Goal: Information Seeking & Learning: Check status

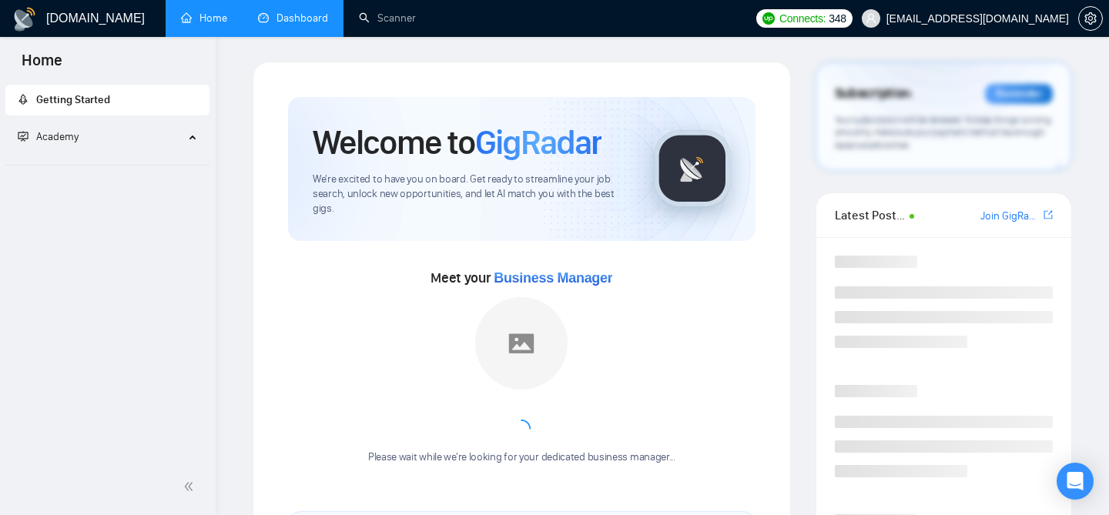
click at [293, 25] on link "Dashboard" at bounding box center [293, 18] width 70 height 13
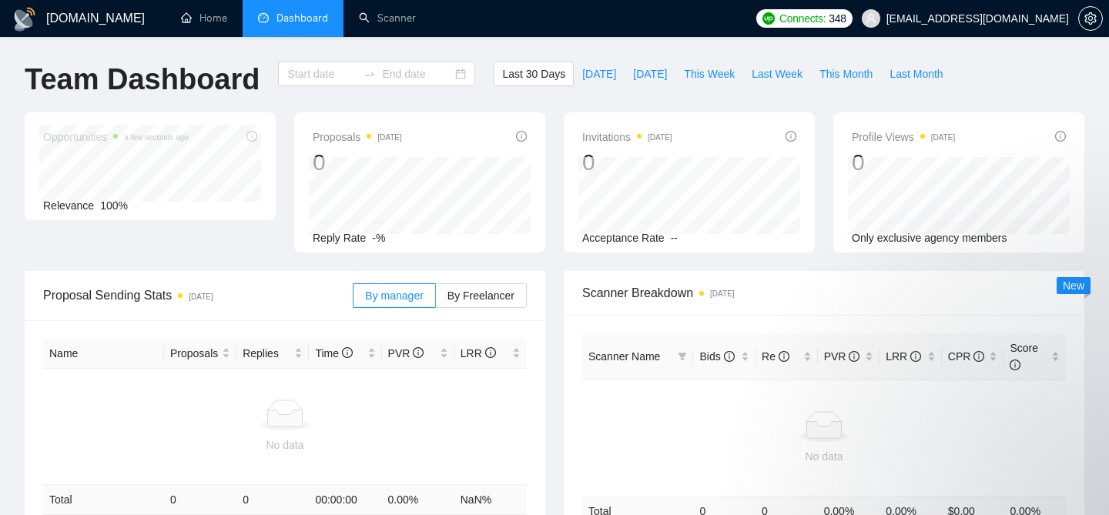
type input "[DATE]"
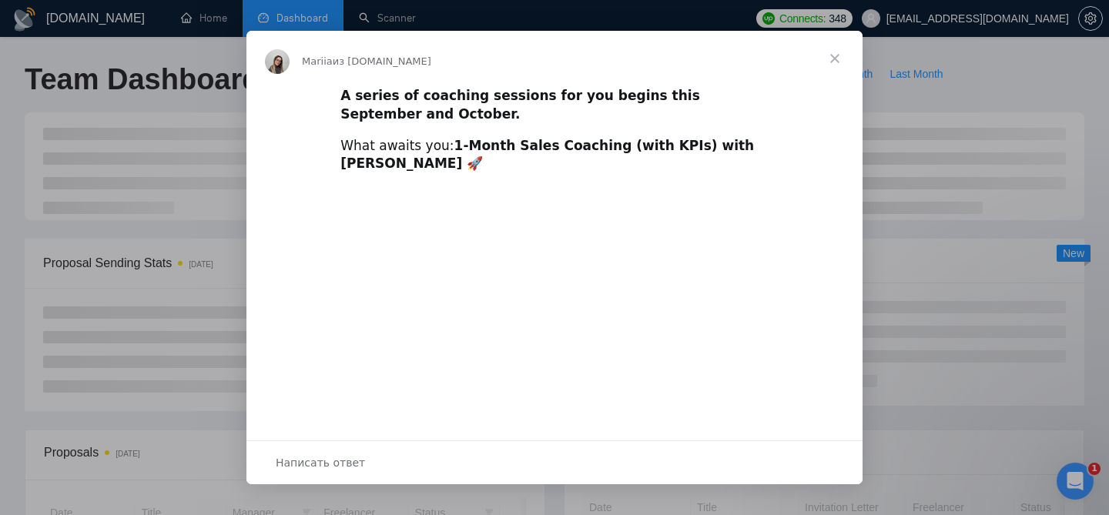
click at [833, 54] on span "Закрыть" at bounding box center [834, 58] width 55 height 55
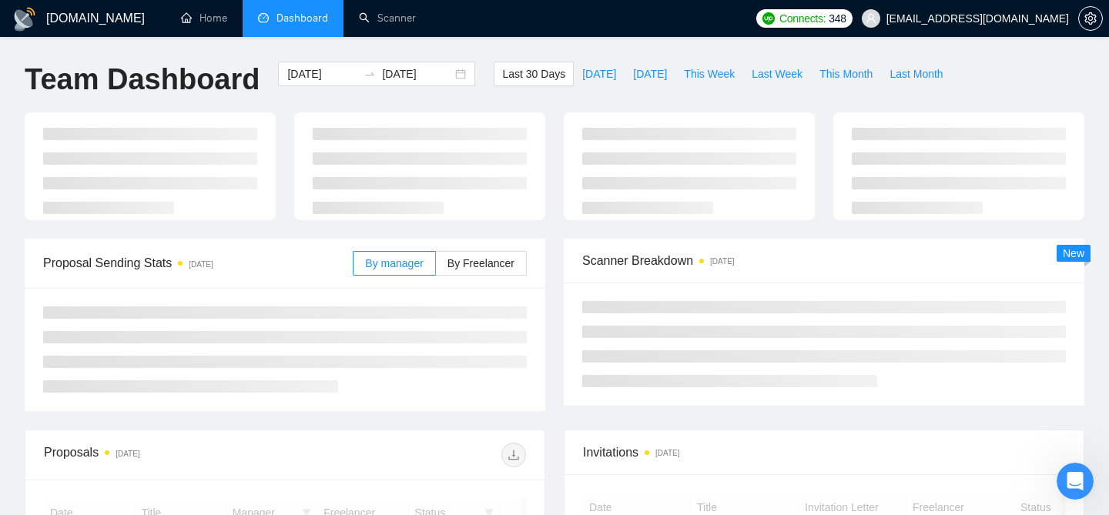
click at [1042, 26] on span "[EMAIL_ADDRESS][DOMAIN_NAME]" at bounding box center [965, 18] width 226 height 49
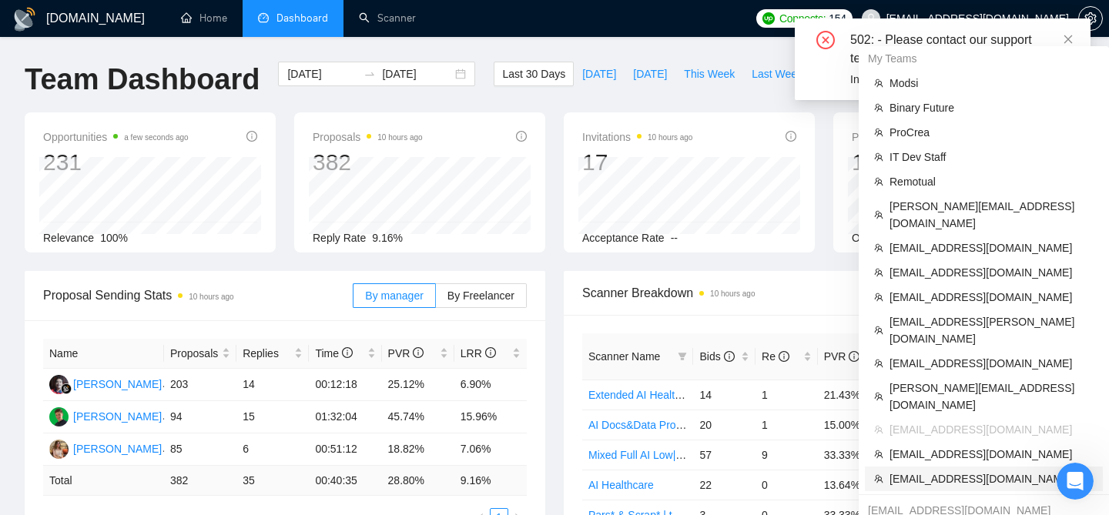
click at [979, 470] on span "[EMAIL_ADDRESS][DOMAIN_NAME]" at bounding box center [991, 478] width 204 height 17
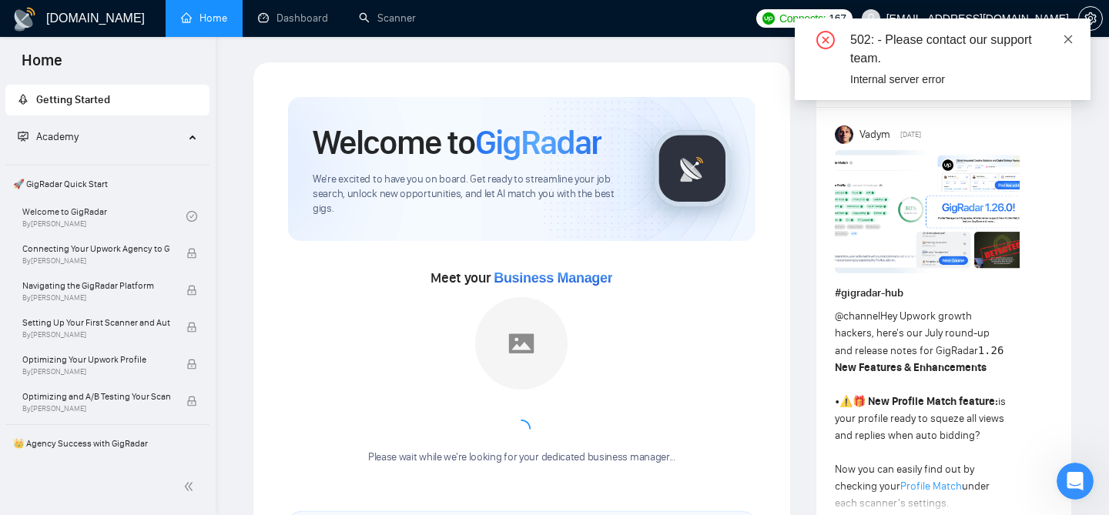
click at [1072, 36] on icon "close" at bounding box center [1067, 39] width 11 height 11
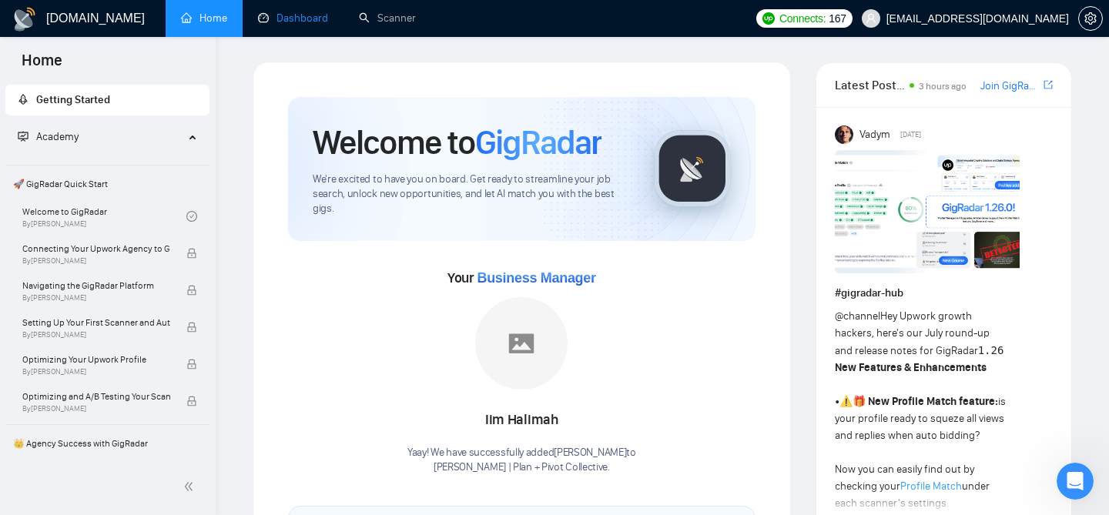
click at [309, 21] on link "Dashboard" at bounding box center [293, 18] width 70 height 13
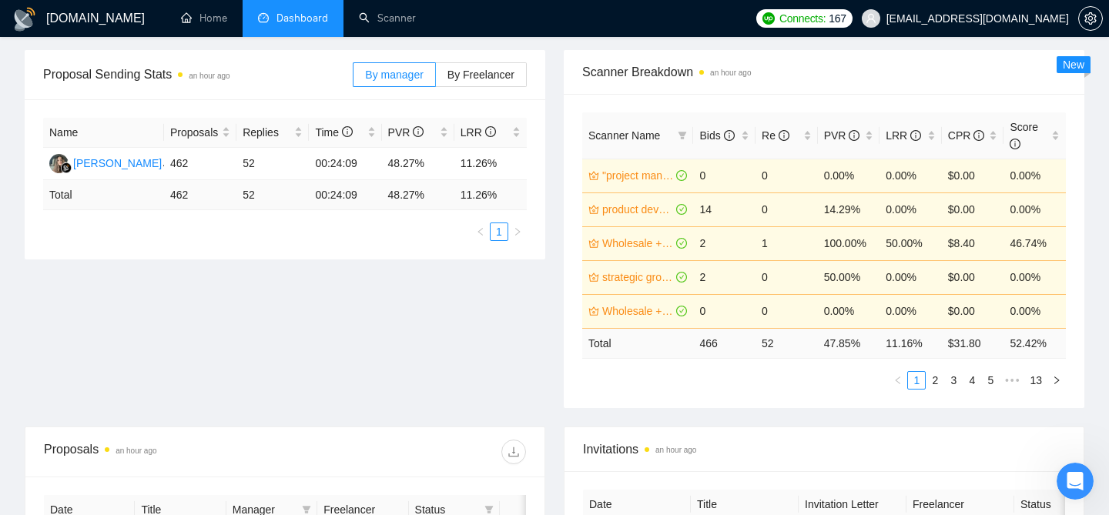
scroll to position [208, 0]
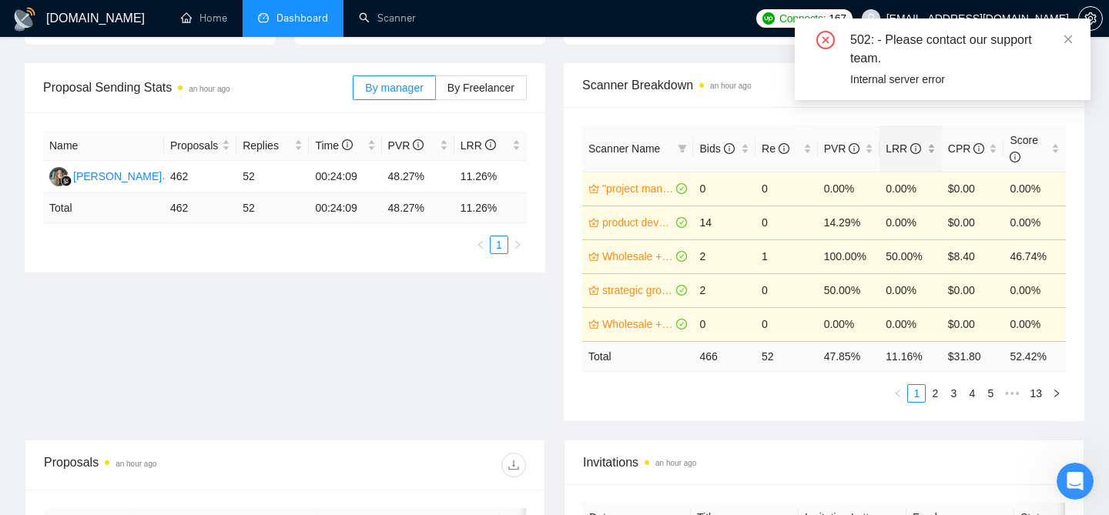
click at [934, 149] on div "LRR" at bounding box center [910, 148] width 50 height 17
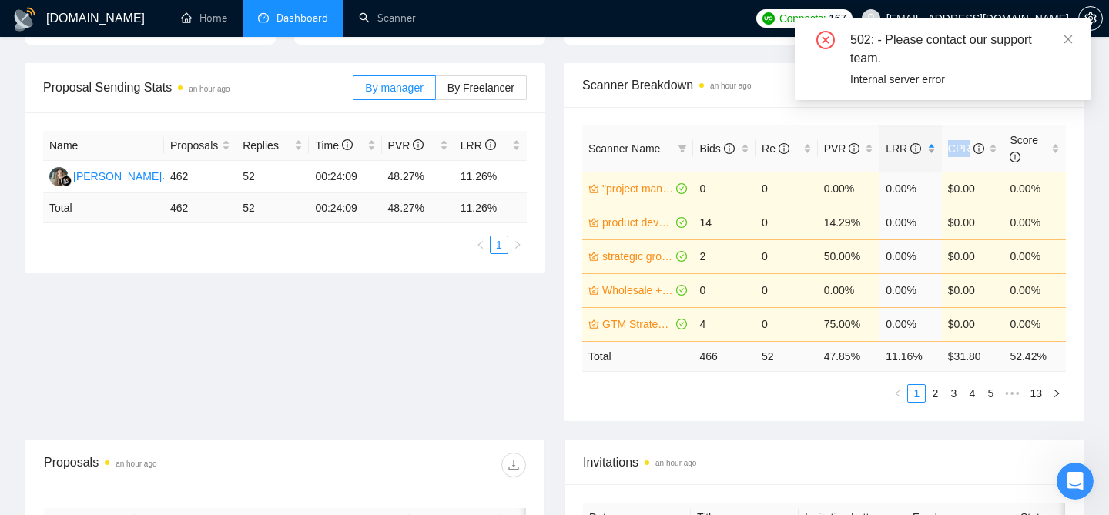
click at [934, 149] on div "LRR" at bounding box center [910, 148] width 50 height 17
click at [1071, 44] on icon "close" at bounding box center [1067, 39] width 11 height 11
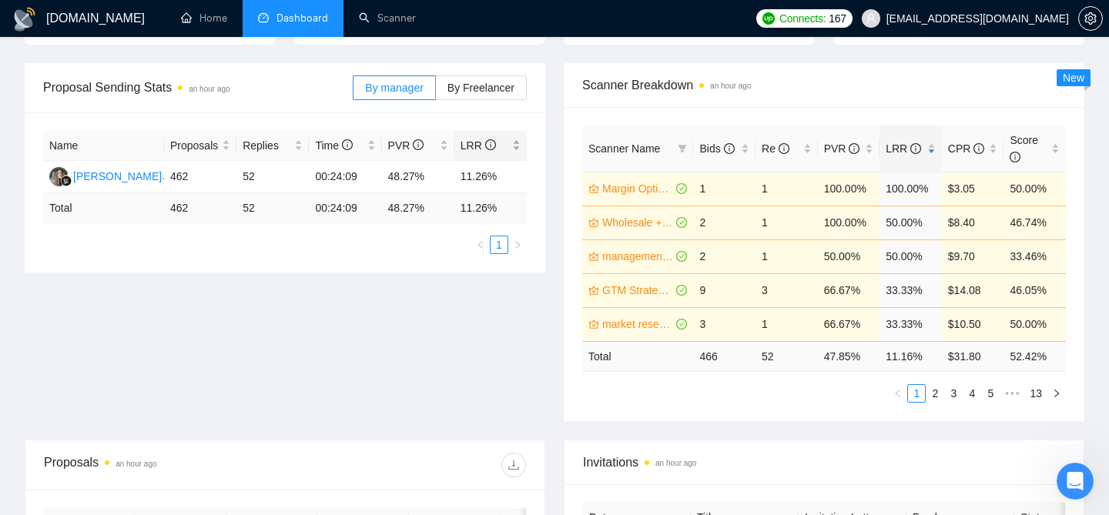
click at [520, 146] on div "LRR" at bounding box center [490, 145] width 60 height 17
click at [433, 304] on div "Proposal Sending Stats an hour ago By manager By Freelancer Name Proposals Repl…" at bounding box center [554, 251] width 1078 height 376
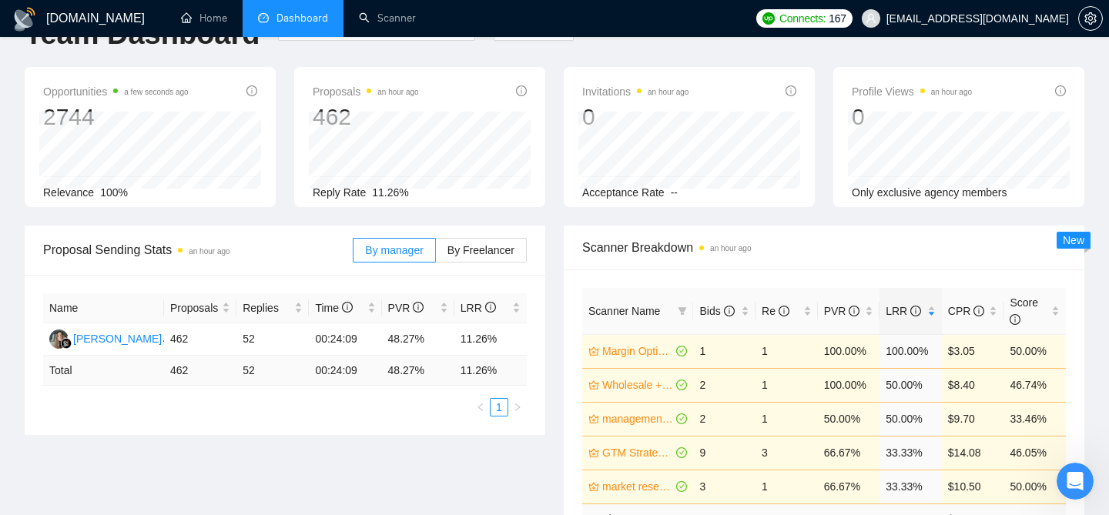
scroll to position [0, 0]
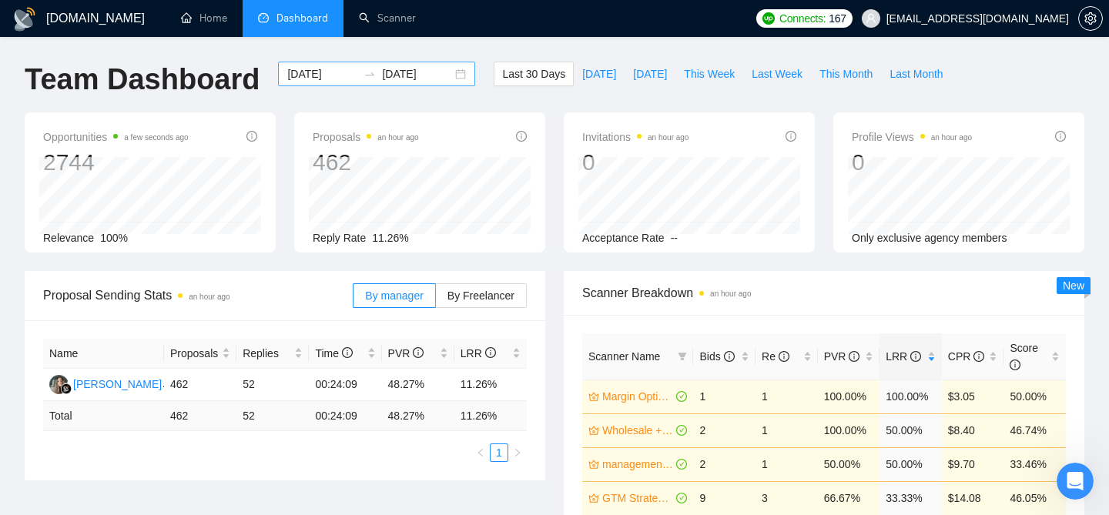
click at [447, 73] on div "[DATE] [DATE]" at bounding box center [376, 74] width 197 height 25
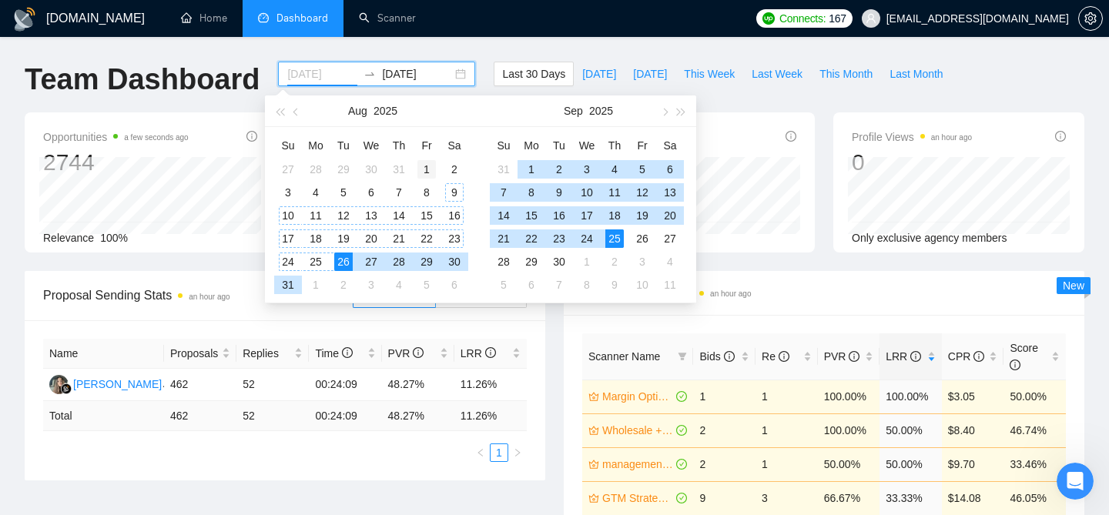
type input "[DATE]"
click at [420, 163] on div "1" at bounding box center [426, 169] width 18 height 18
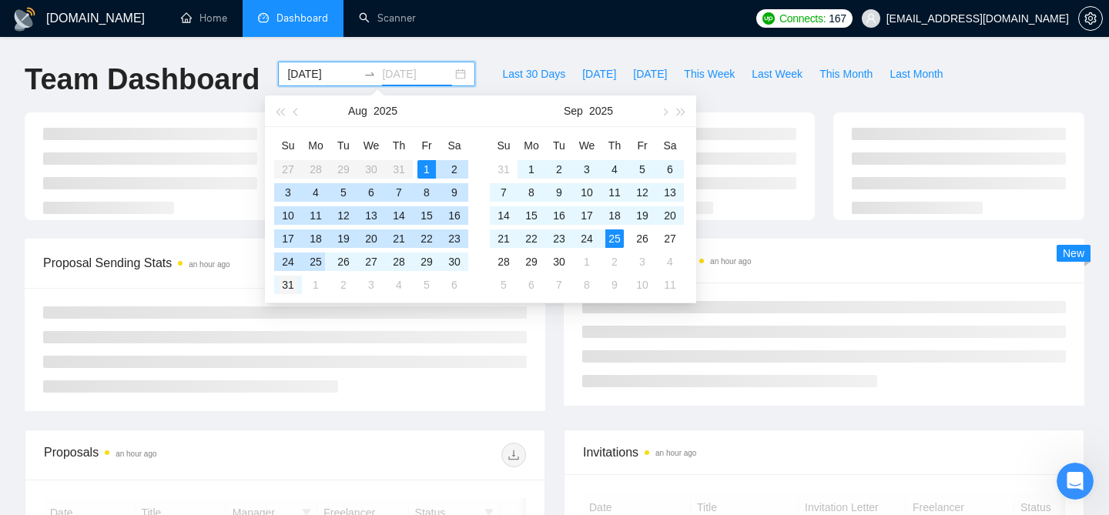
type input "[DATE]"
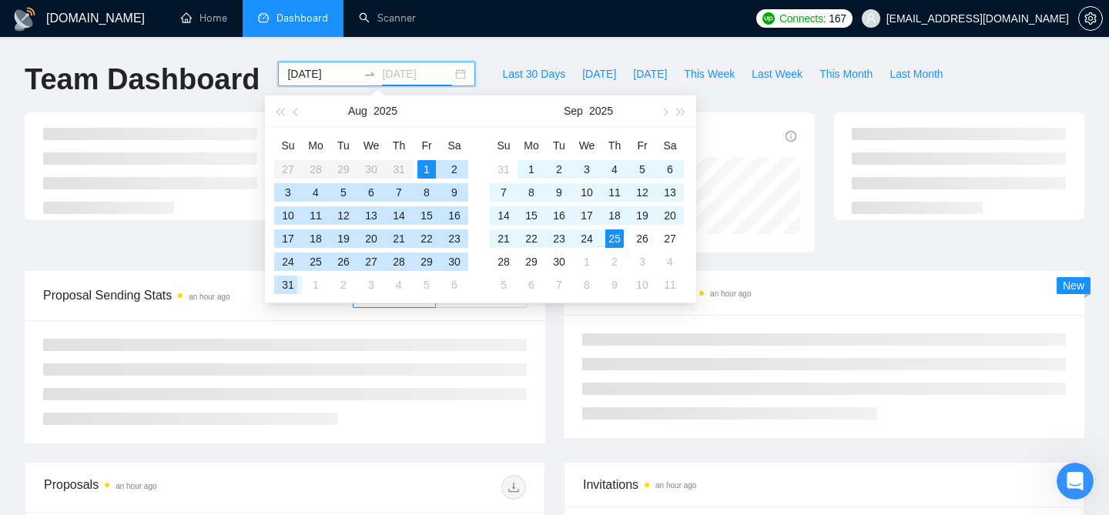
click at [299, 276] on td "31" at bounding box center [288, 284] width 28 height 23
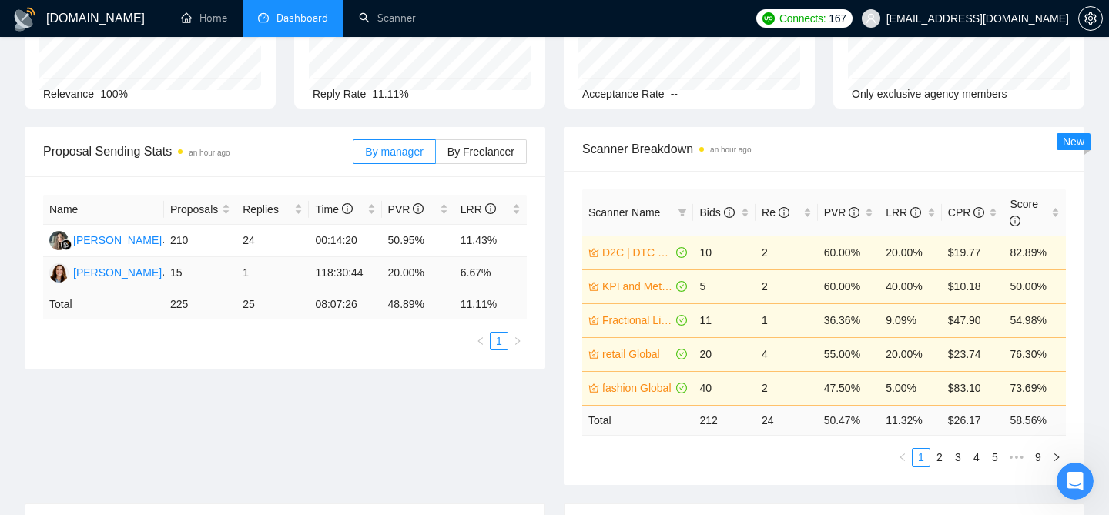
scroll to position [139, 0]
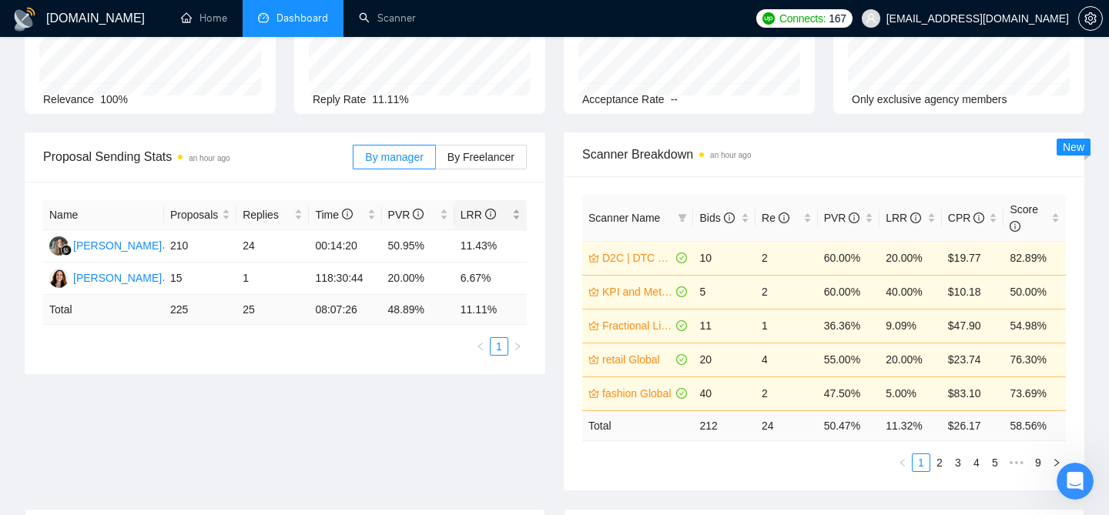
click at [517, 211] on div "LRR" at bounding box center [490, 214] width 60 height 17
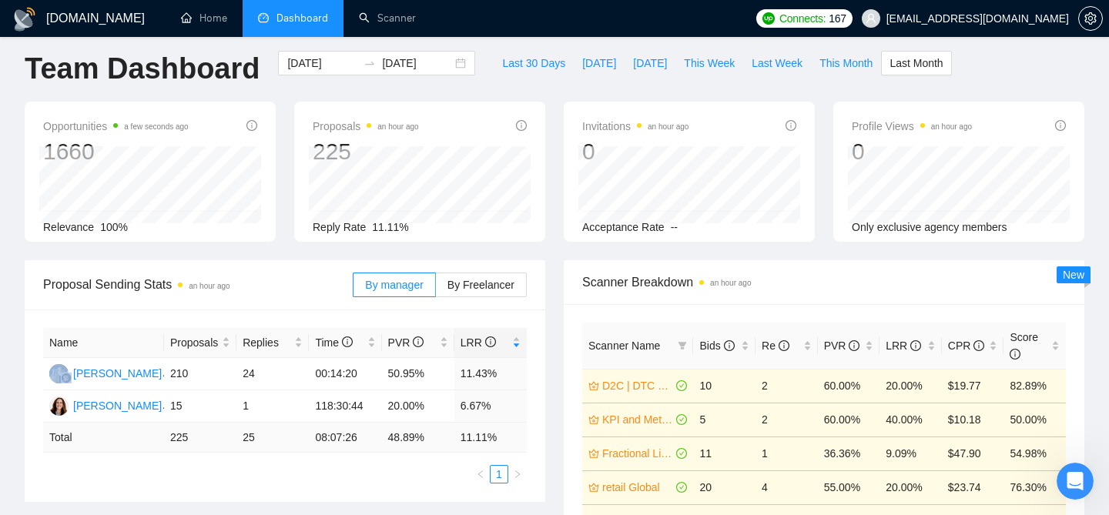
scroll to position [0, 0]
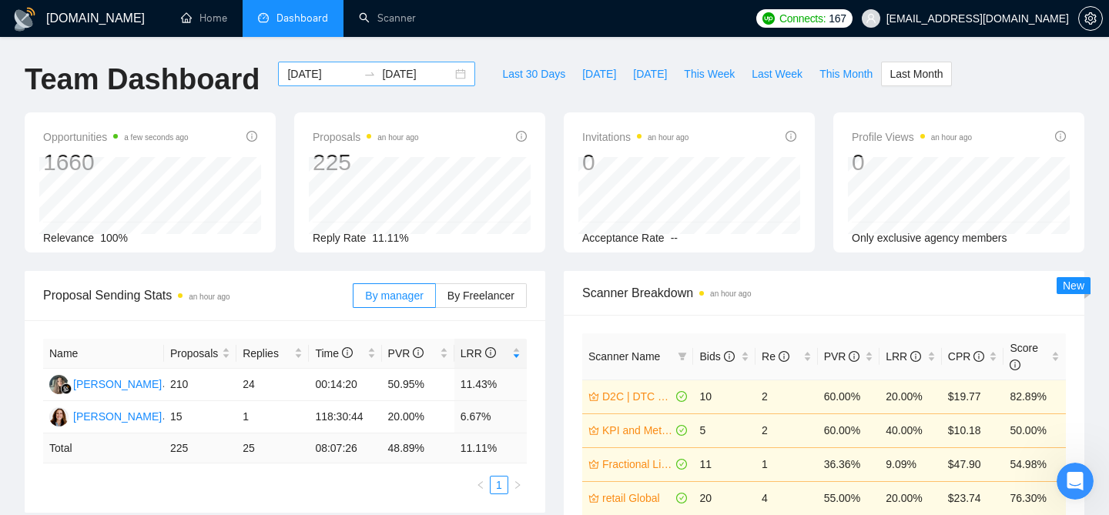
click at [446, 74] on div "[DATE] [DATE]" at bounding box center [376, 74] width 197 height 25
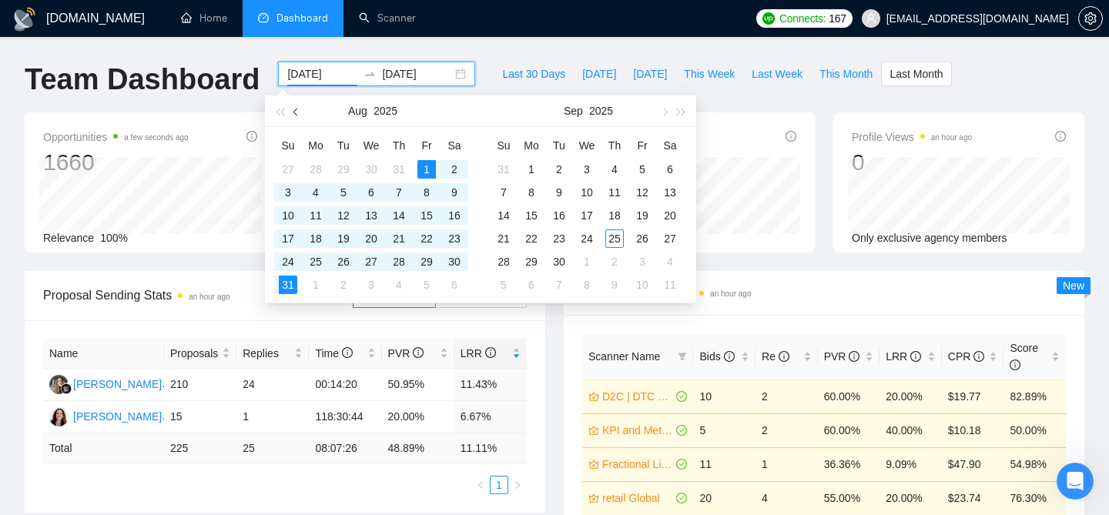
click at [296, 113] on span "button" at bounding box center [297, 112] width 8 height 8
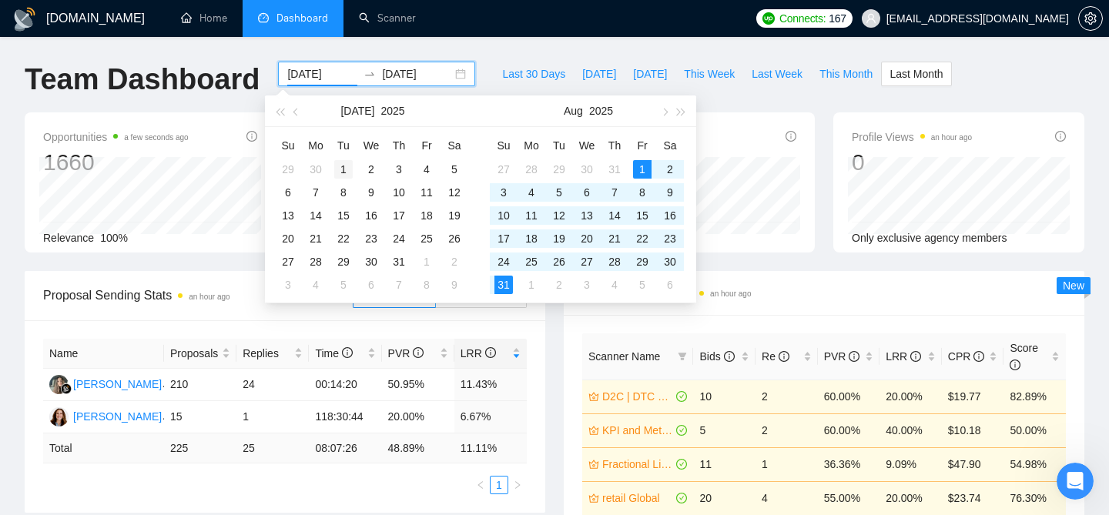
type input "[DATE]"
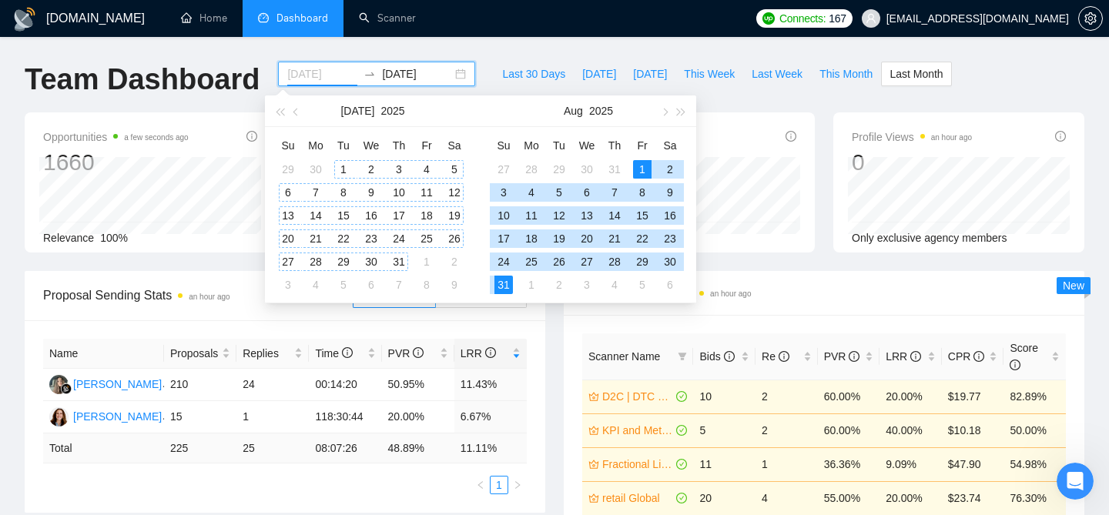
click at [344, 166] on div "1" at bounding box center [343, 169] width 18 height 18
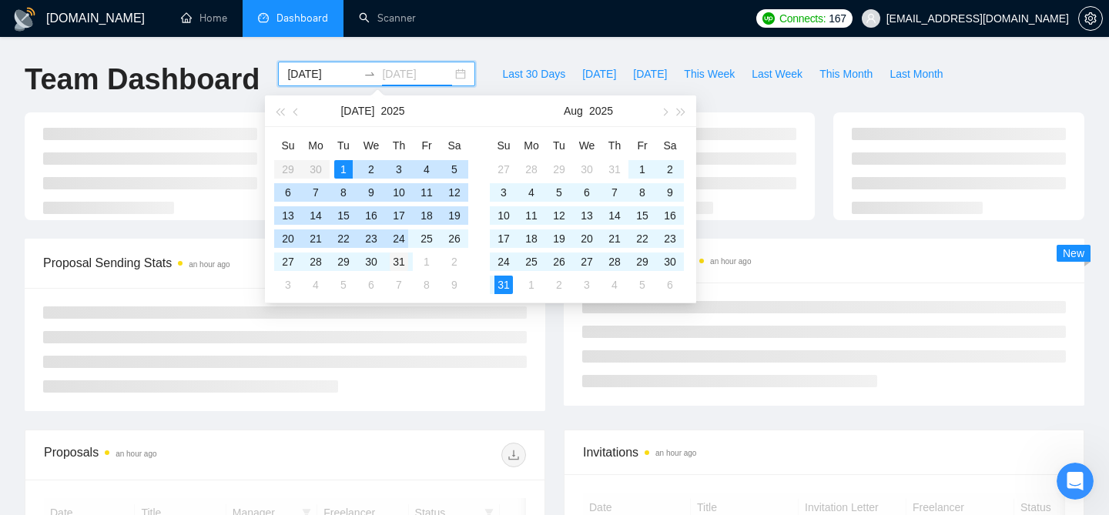
type input "[DATE]"
click at [399, 259] on div "31" at bounding box center [399, 262] width 18 height 18
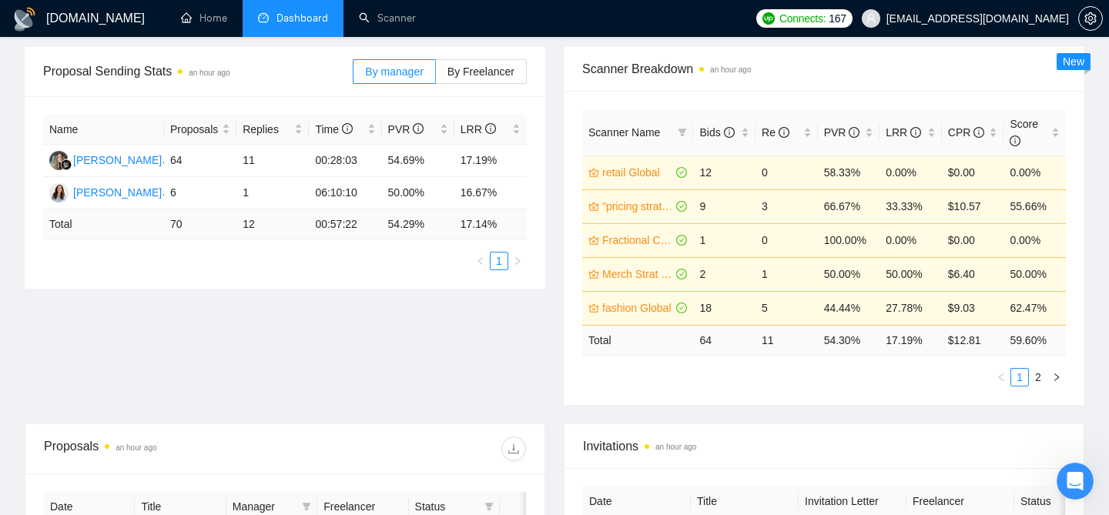
scroll to position [214, 0]
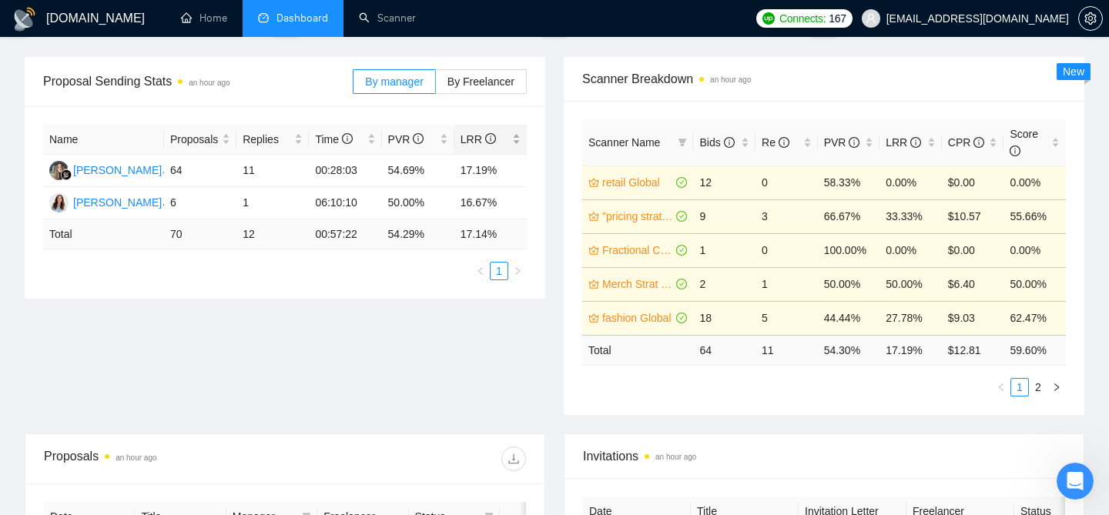
click at [517, 139] on div "LRR" at bounding box center [490, 139] width 60 height 17
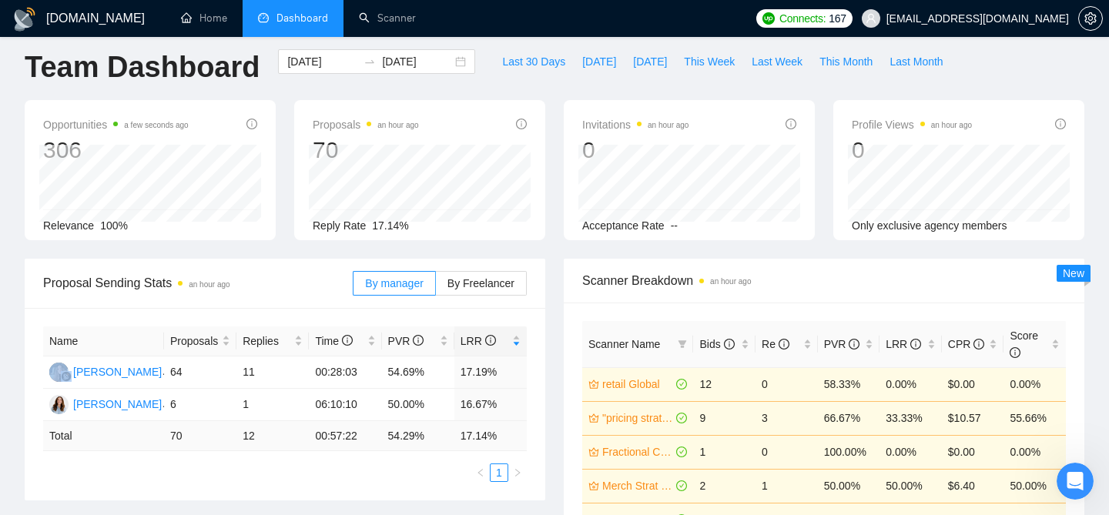
scroll to position [0, 0]
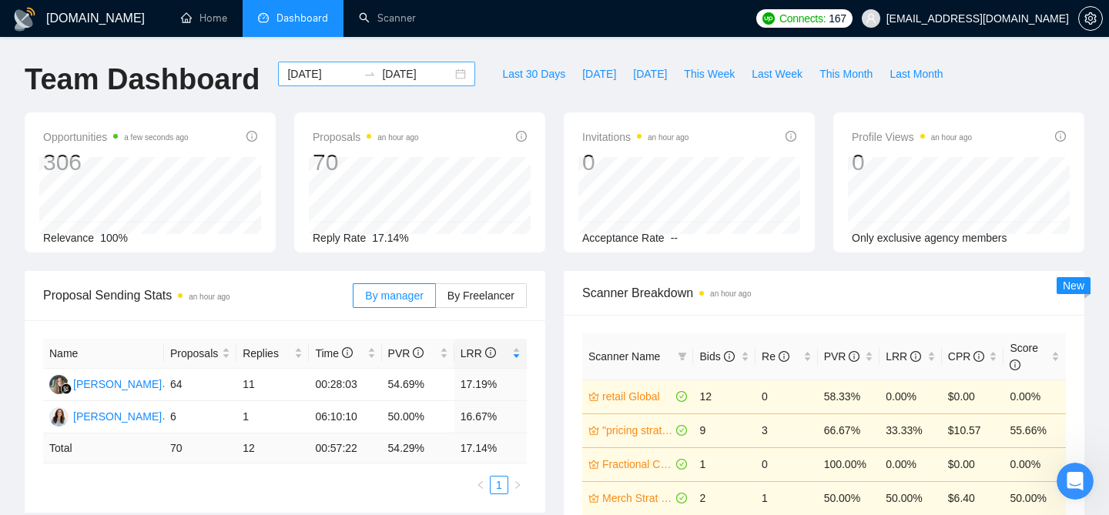
click at [447, 74] on div "[DATE] [DATE]" at bounding box center [376, 74] width 197 height 25
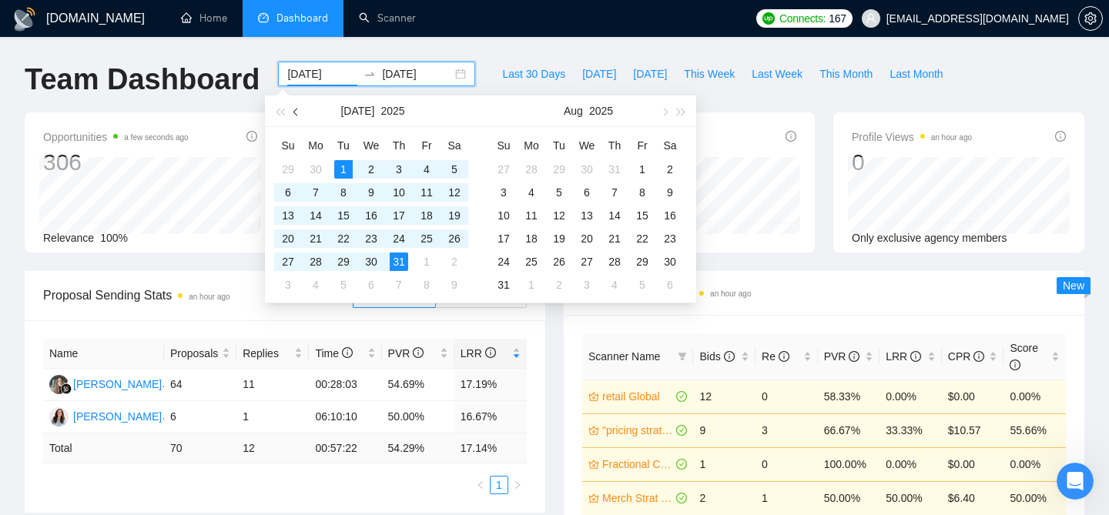
click at [292, 106] on button "button" at bounding box center [296, 110] width 17 height 31
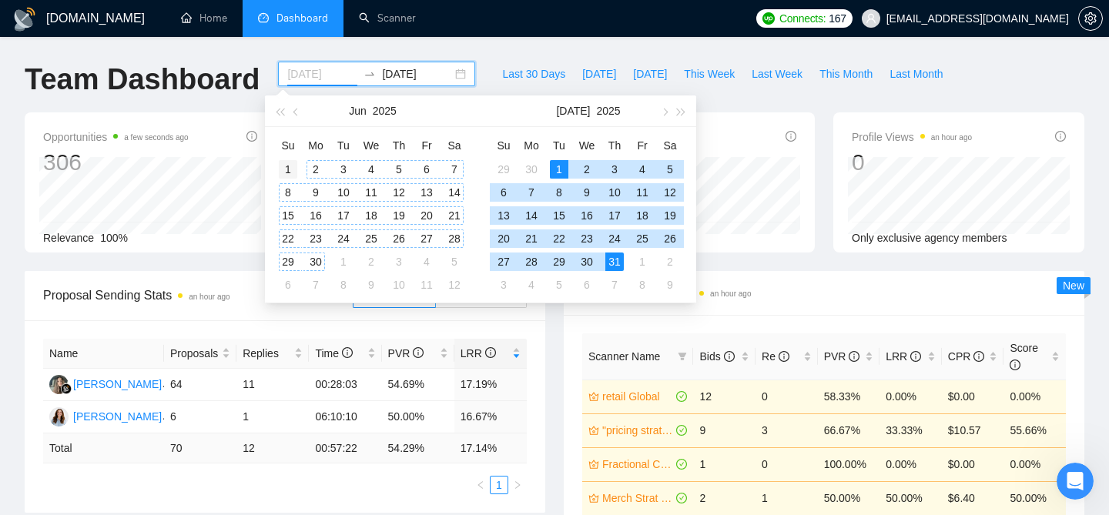
type input "[DATE]"
click at [285, 169] on div "1" at bounding box center [288, 169] width 18 height 18
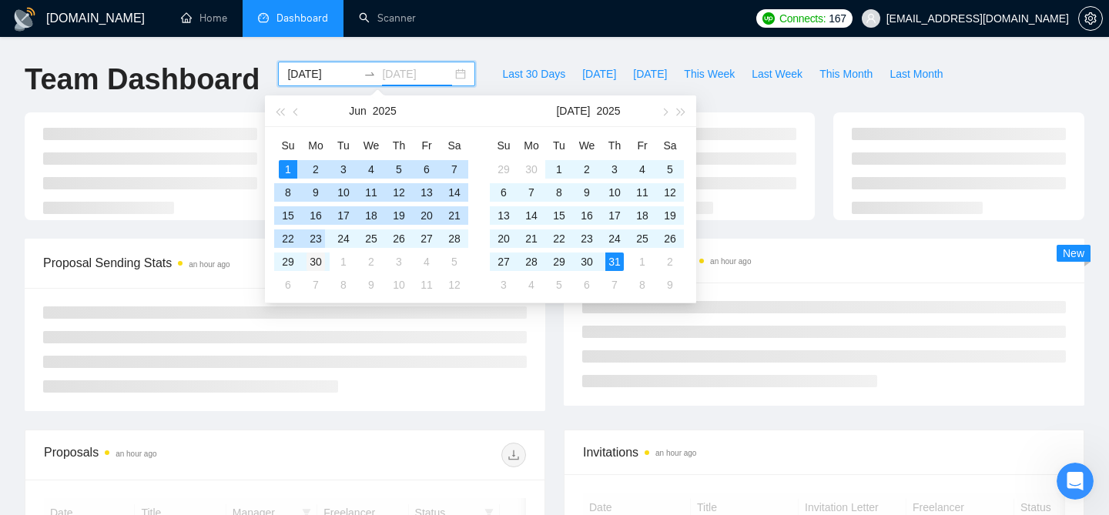
type input "[DATE]"
click at [319, 259] on div "30" at bounding box center [315, 262] width 18 height 18
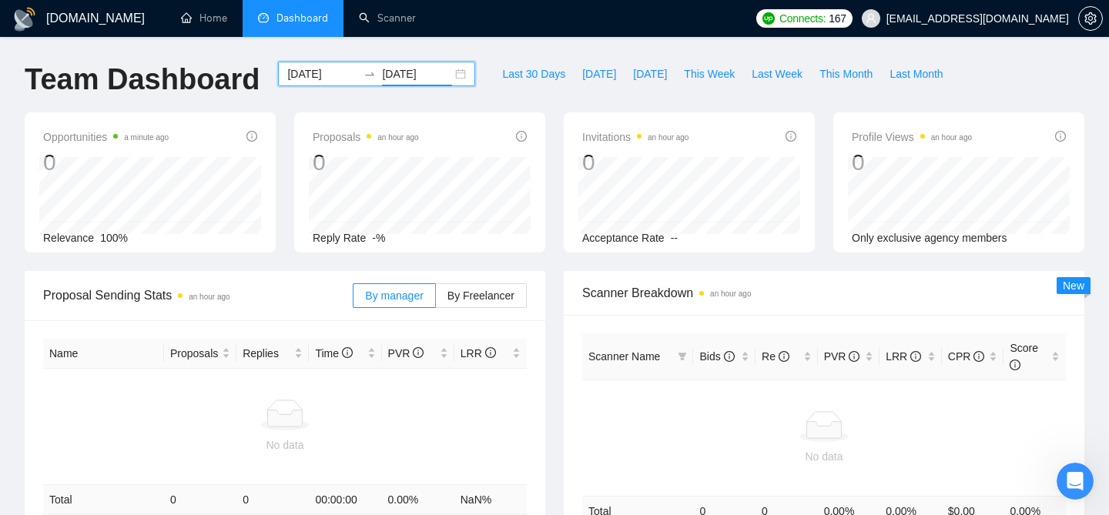
click at [447, 79] on div "[DATE] [DATE]" at bounding box center [376, 74] width 197 height 25
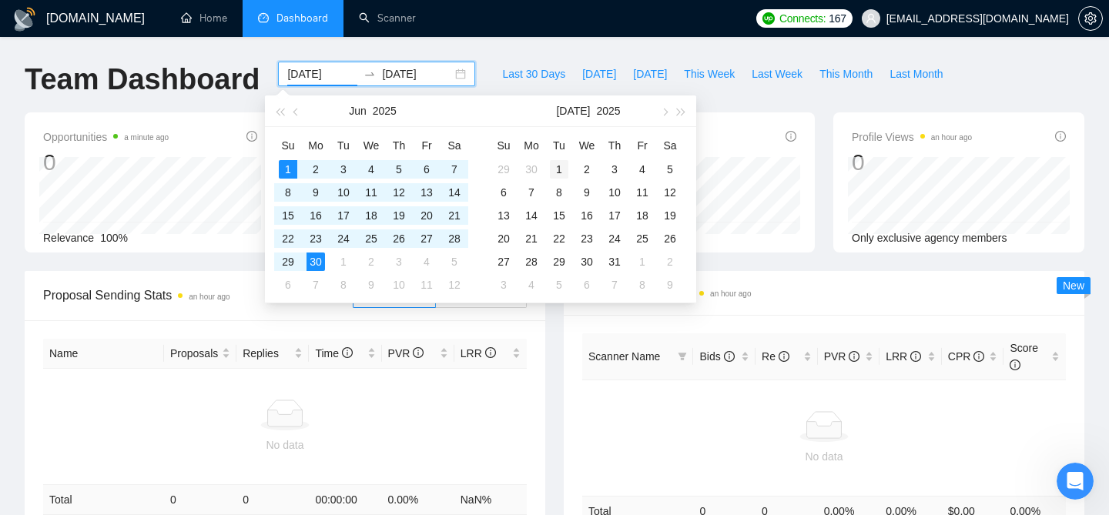
type input "[DATE]"
click at [560, 168] on div "1" at bounding box center [559, 169] width 18 height 18
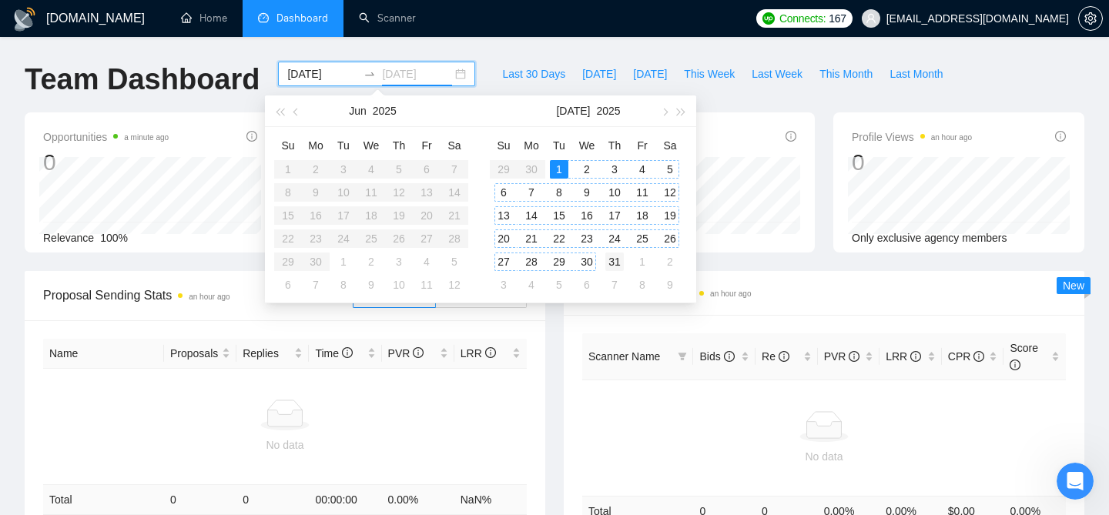
type input "[DATE]"
click at [610, 265] on div "31" at bounding box center [614, 262] width 18 height 18
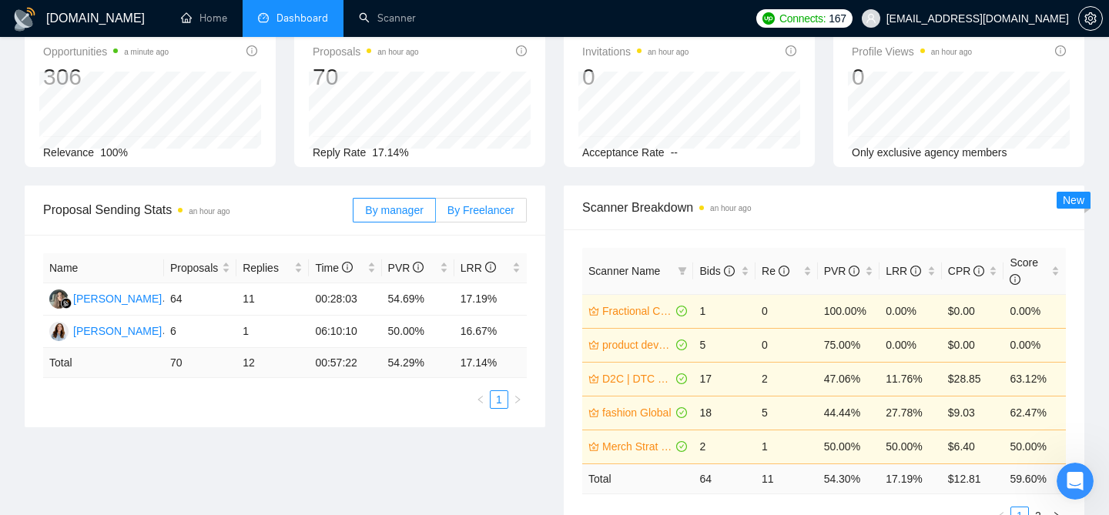
scroll to position [87, 0]
click at [513, 266] on div "LRR" at bounding box center [490, 266] width 60 height 17
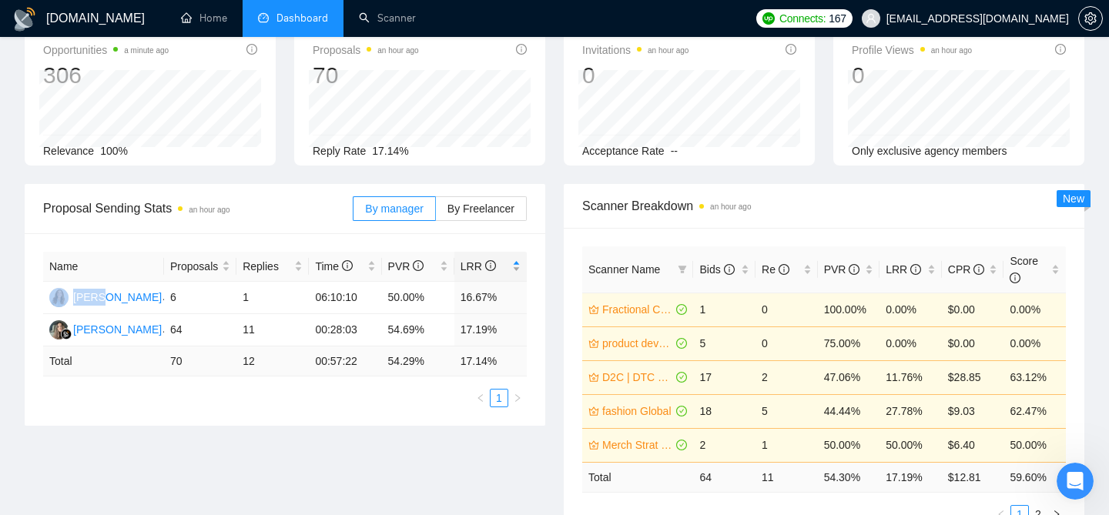
click at [513, 266] on div "LRR" at bounding box center [490, 266] width 60 height 17
click at [505, 237] on div "Name Proposals Replies Time PVR LRR [PERSON_NAME] 64 11 00:28:03 54.69% 17.19% …" at bounding box center [285, 329] width 520 height 192
